Goal: Transaction & Acquisition: Register for event/course

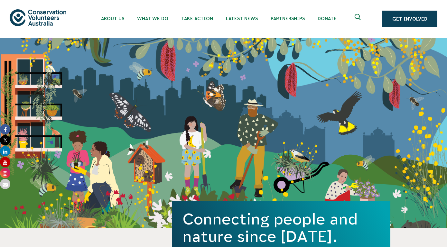
click at [96, 76] on div "Connecting people and nature since 1982. Get Involved" at bounding box center [223, 133] width 447 height 190
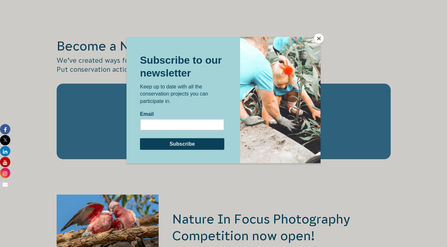
click at [318, 38] on button "Close" at bounding box center [319, 39] width 10 height 10
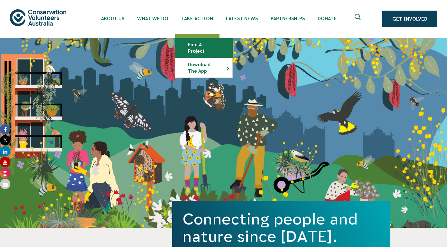
click at [197, 44] on link "Find a project" at bounding box center [203, 47] width 57 height 19
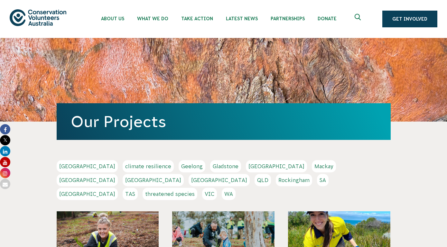
click at [118, 174] on link "[GEOGRAPHIC_DATA]" at bounding box center [87, 180] width 61 height 12
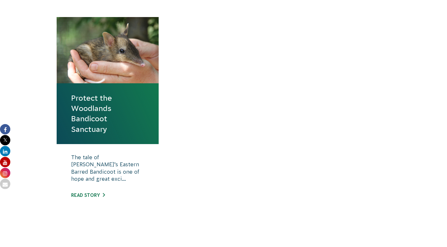
scroll to position [230, 0]
click at [110, 80] on div at bounding box center [108, 50] width 102 height 66
click at [111, 83] on h4 "Protect the Woodlands Bandicoot Sanctuary" at bounding box center [108, 113] width 102 height 61
click at [116, 54] on div at bounding box center [108, 50] width 102 height 66
click at [98, 191] on div "The tale of Victoria’s Eastern Barred Bandicoot is one of hope and great exci..…" at bounding box center [108, 181] width 102 height 74
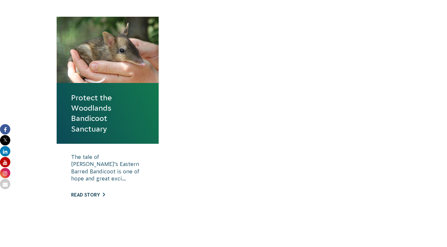
click at [98, 197] on link "Read story" at bounding box center [88, 194] width 34 height 5
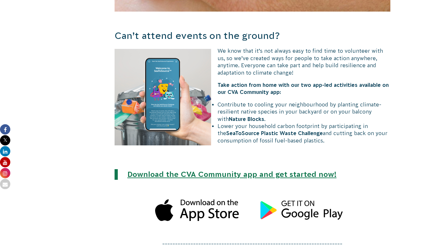
scroll to position [1489, 0]
